Goal: Transaction & Acquisition: Purchase product/service

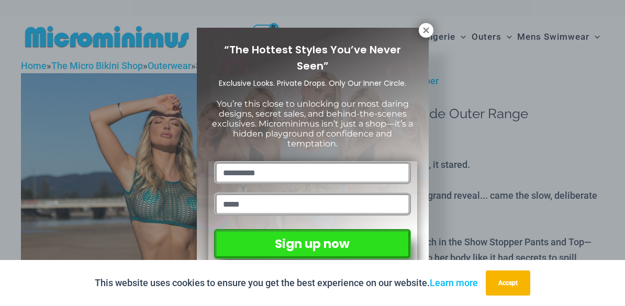
click at [427, 28] on icon at bounding box center [426, 30] width 6 height 6
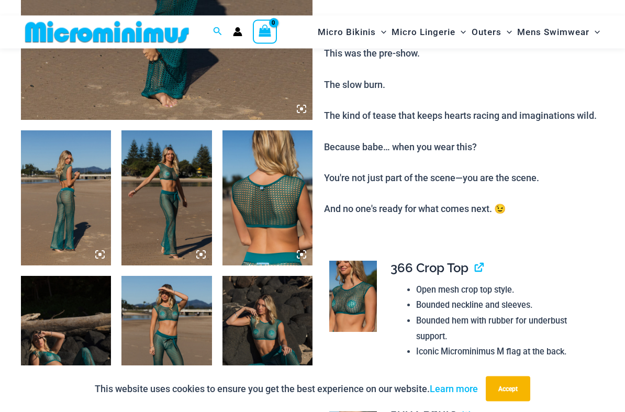
scroll to position [448, 0]
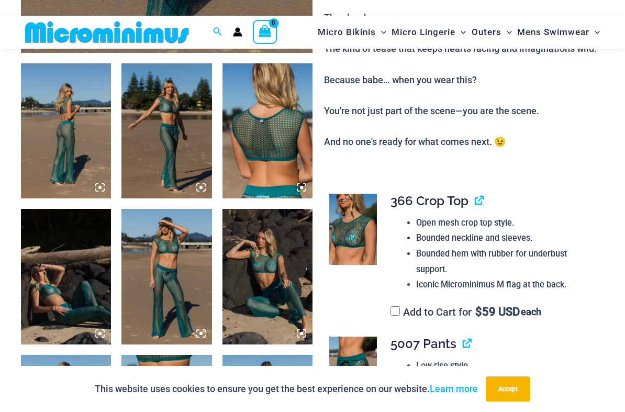
click at [52, 156] on img at bounding box center [66, 130] width 90 height 135
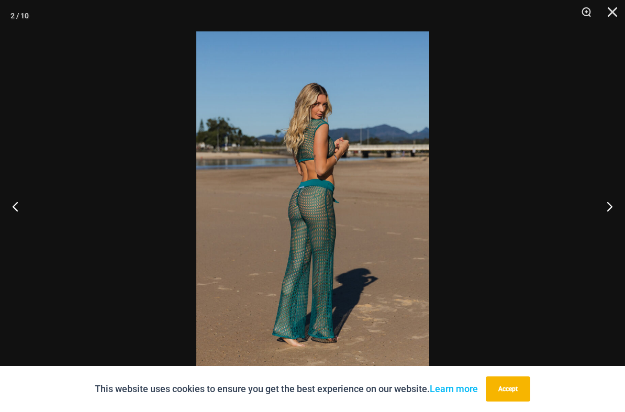
click at [613, 204] on button "Next" at bounding box center [604, 206] width 39 height 52
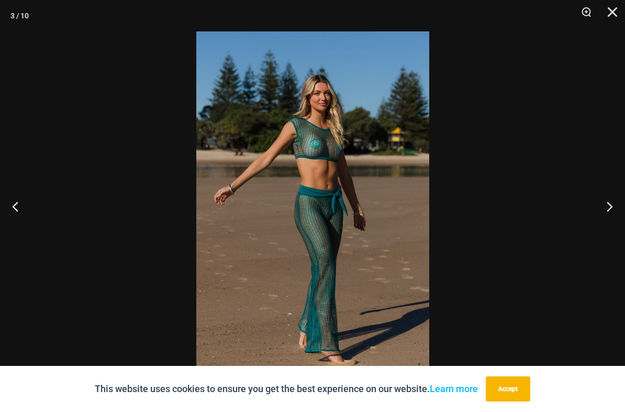
click at [606, 202] on button "Next" at bounding box center [604, 206] width 39 height 52
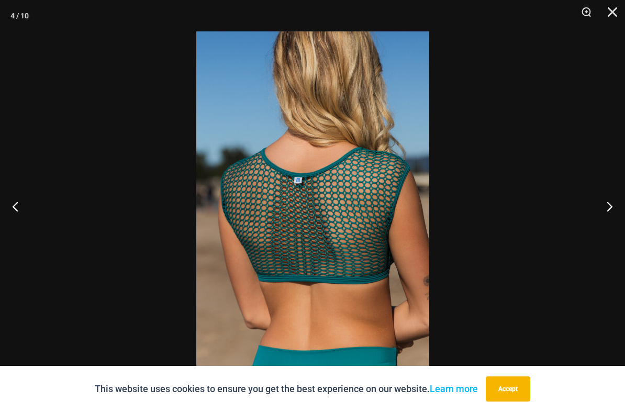
click at [610, 199] on button "Next" at bounding box center [604, 206] width 39 height 52
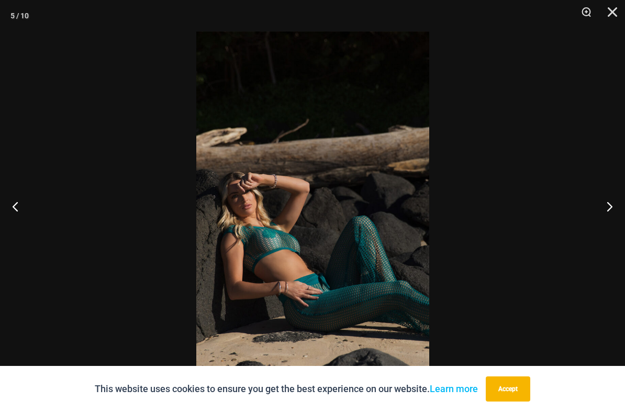
click at [530, 365] on button "Accept" at bounding box center [507, 388] width 44 height 25
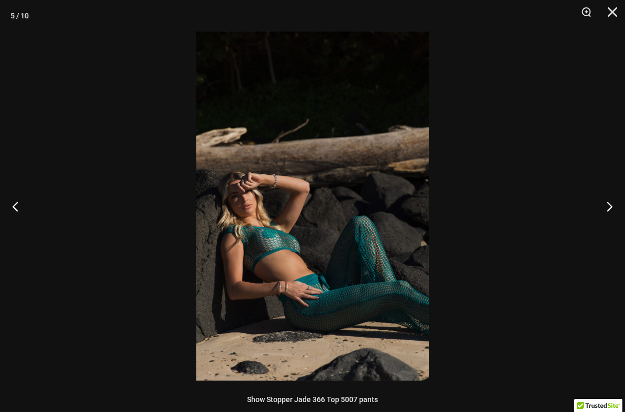
click at [613, 203] on button "Next" at bounding box center [604, 206] width 39 height 52
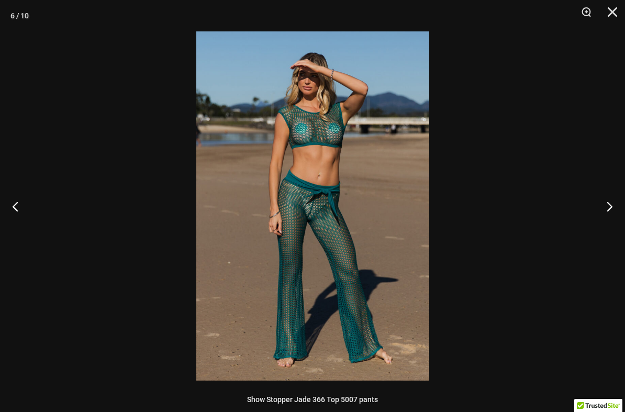
click at [608, 209] on button "Next" at bounding box center [604, 206] width 39 height 52
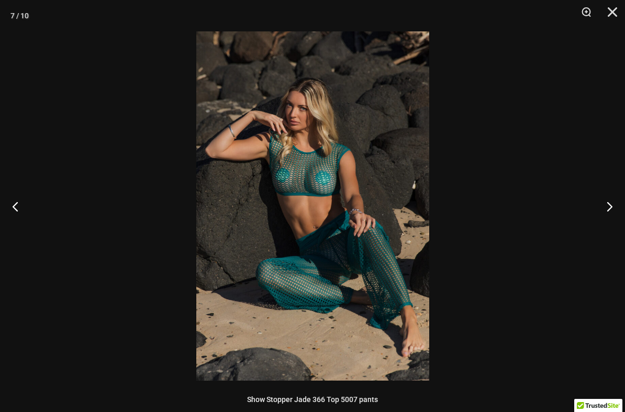
click at [610, 207] on button "Next" at bounding box center [604, 206] width 39 height 52
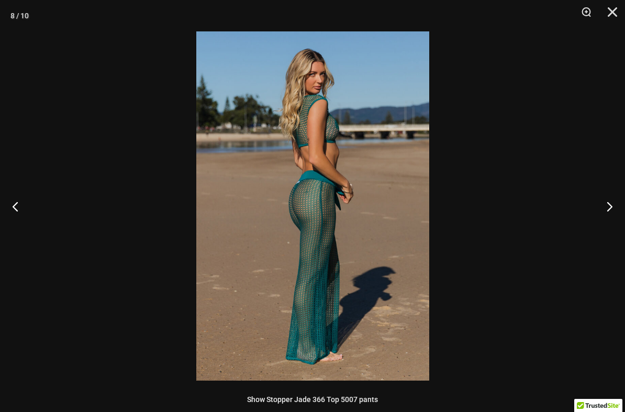
click at [613, 206] on button "Next" at bounding box center [604, 206] width 39 height 52
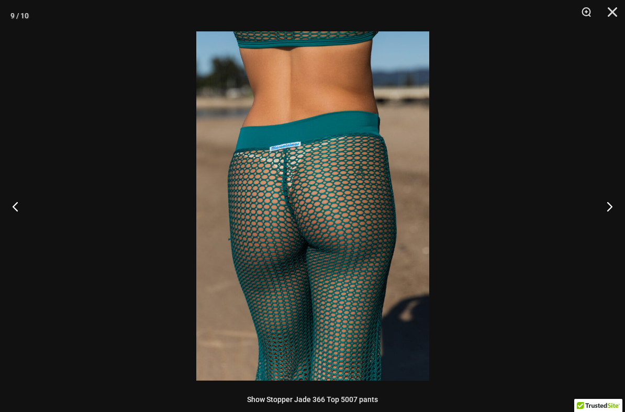
click at [611, 209] on button "Next" at bounding box center [604, 206] width 39 height 52
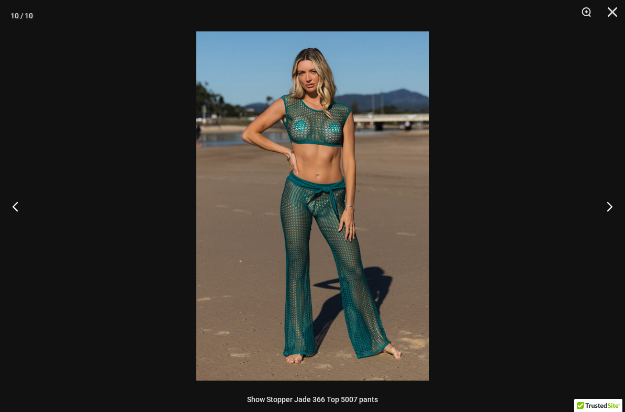
click at [610, 206] on button "Next" at bounding box center [604, 206] width 39 height 52
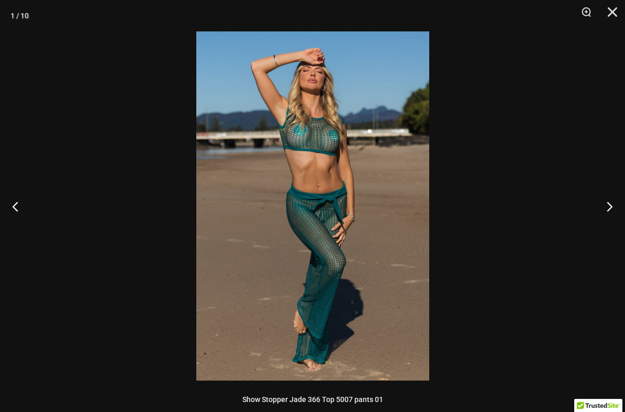
click at [12, 15] on div "1 / 10" at bounding box center [19, 16] width 18 height 16
click at [609, 15] on button "Close" at bounding box center [608, 15] width 26 height 31
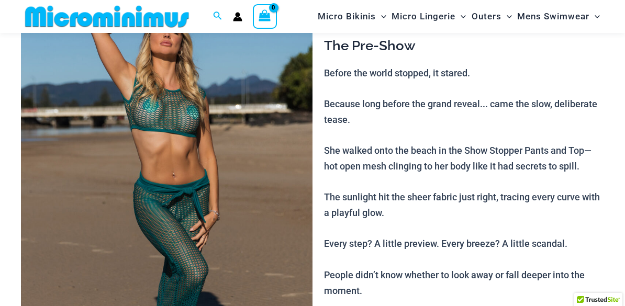
scroll to position [0, 0]
